Goal: Transaction & Acquisition: Purchase product/service

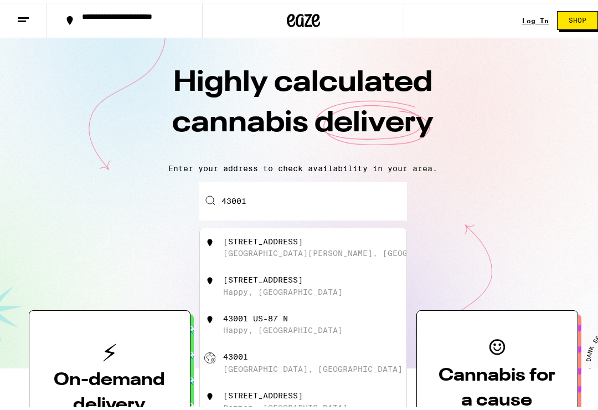
click at [289, 235] on div "[STREET_ADDRESS][PERSON_NAME]" at bounding box center [303, 244] width 207 height 39
type input "[STREET_ADDRESS][PERSON_NAME]"
